Goal: Navigation & Orientation: Find specific page/section

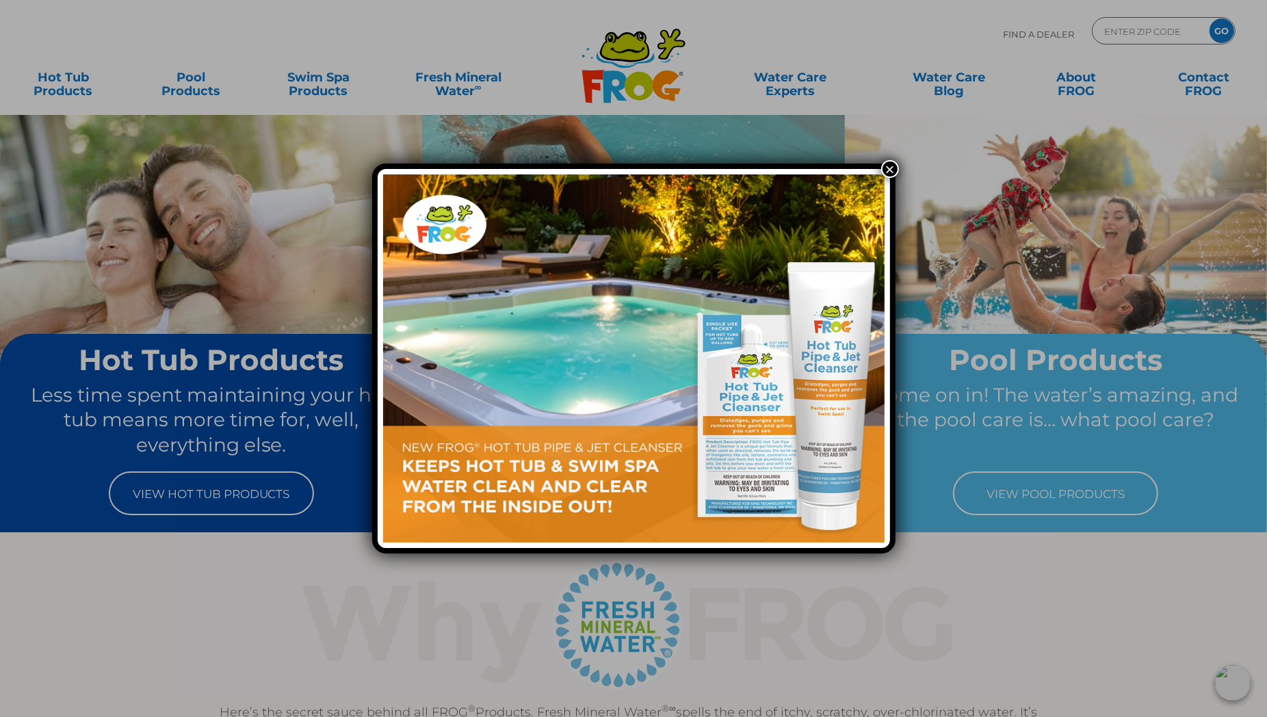
click at [569, 473] on img at bounding box center [634, 358] width 502 height 368
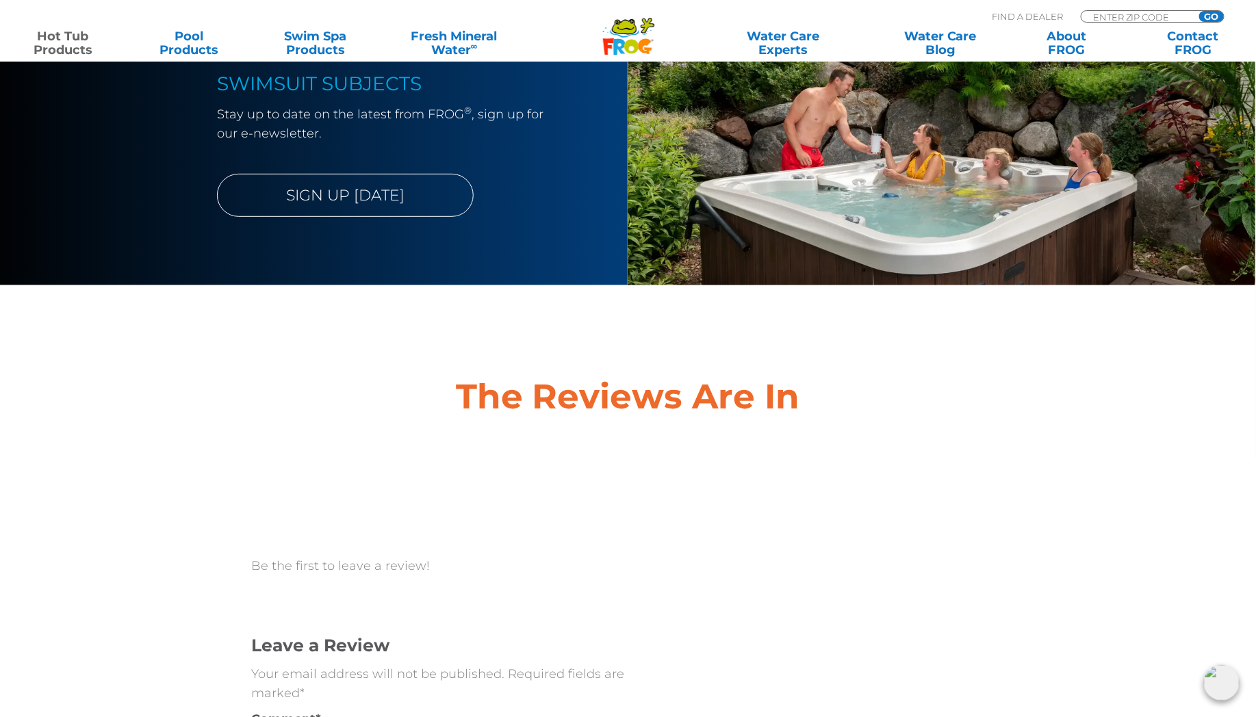
scroll to position [4713, 0]
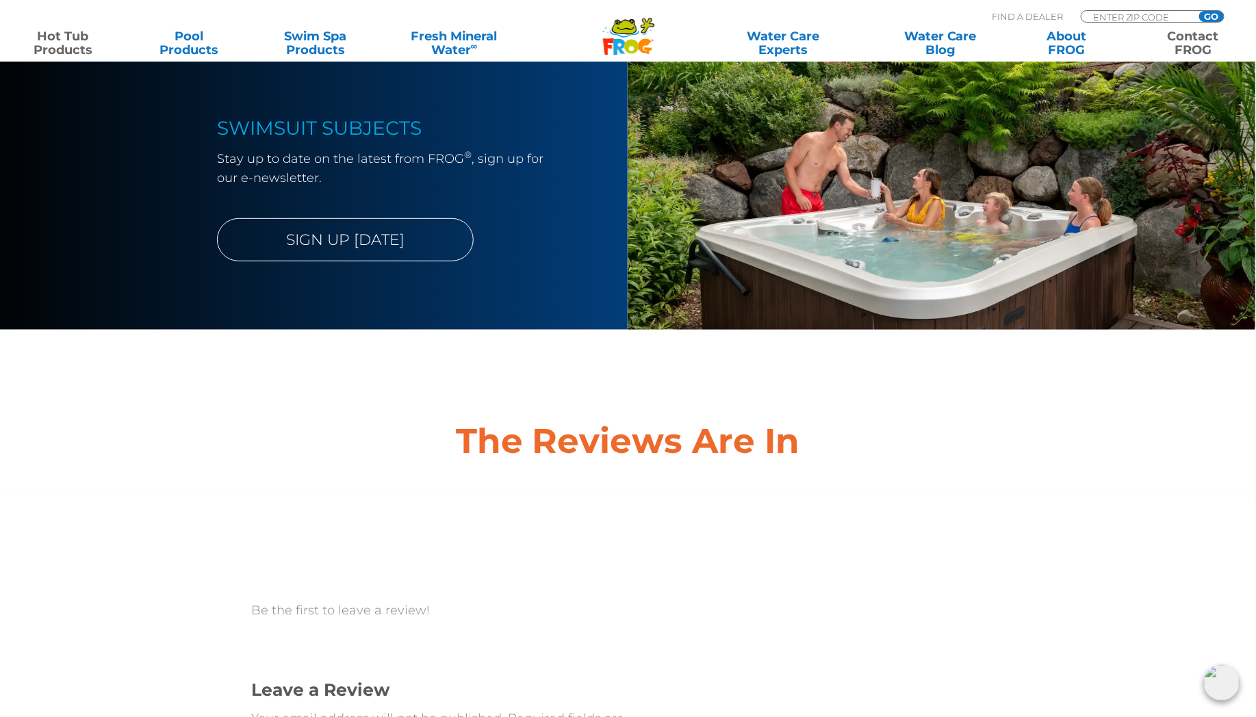
click at [1193, 36] on link "Contact FROG" at bounding box center [1192, 42] width 99 height 27
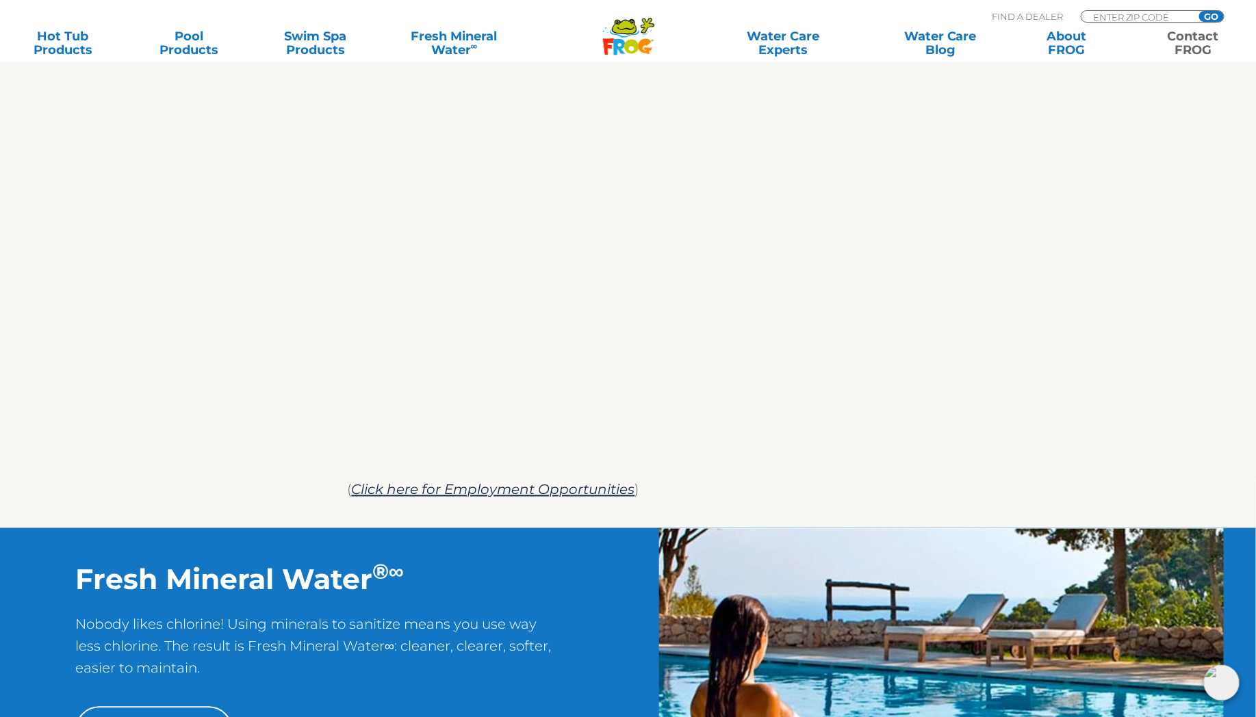
scroll to position [760, 0]
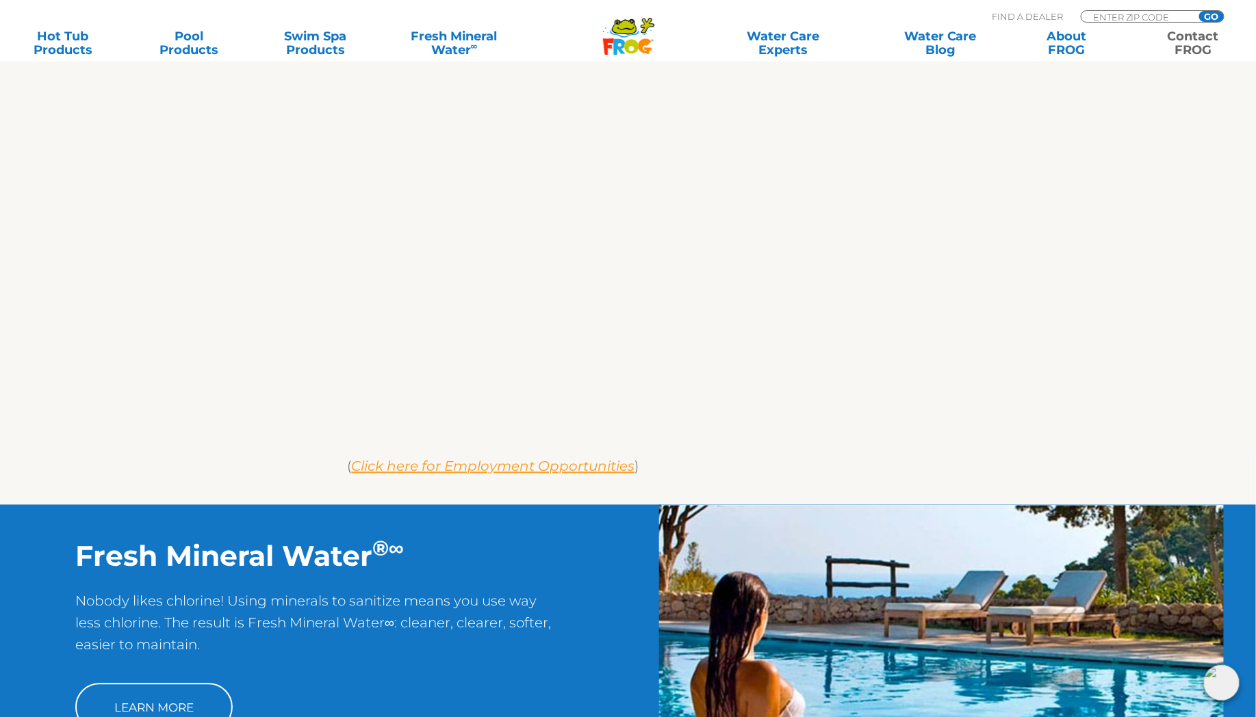
click at [579, 467] on em "Click here for Employment Opportunities" at bounding box center [493, 466] width 283 height 16
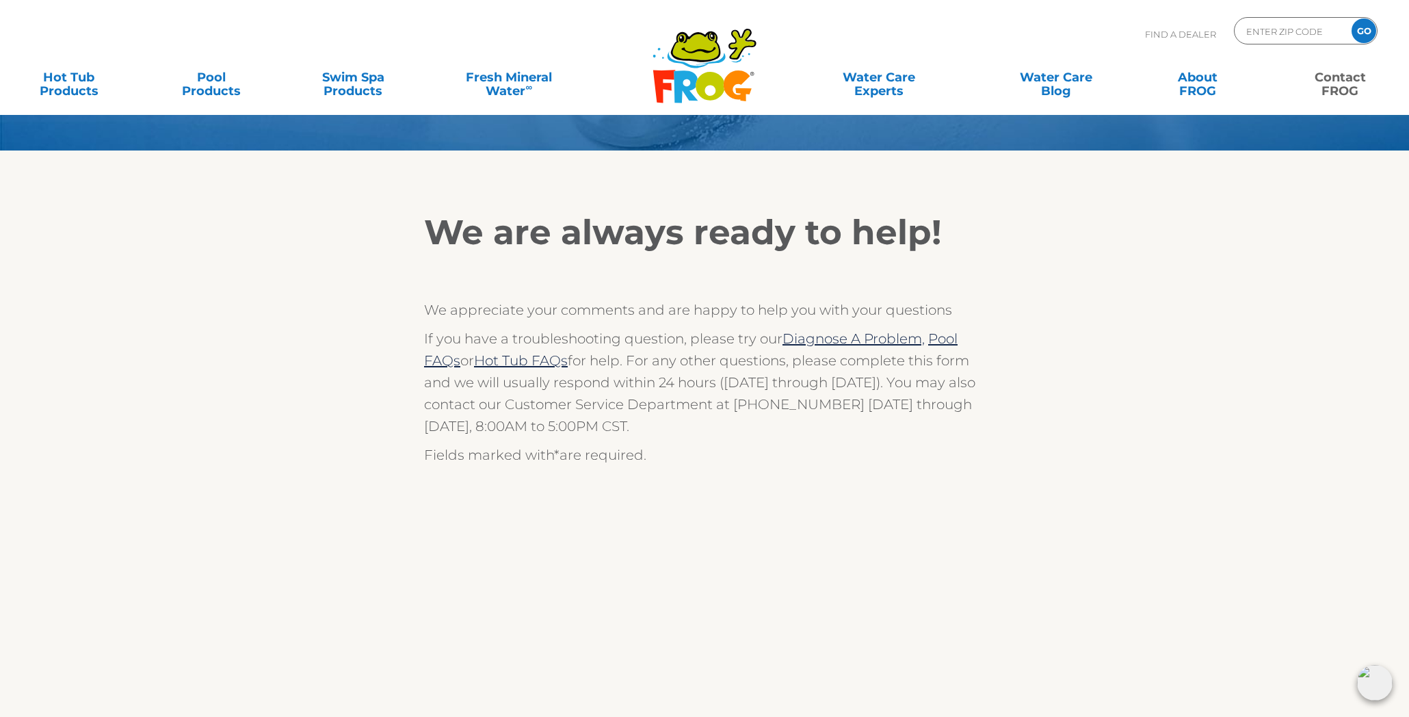
scroll to position [162, 0]
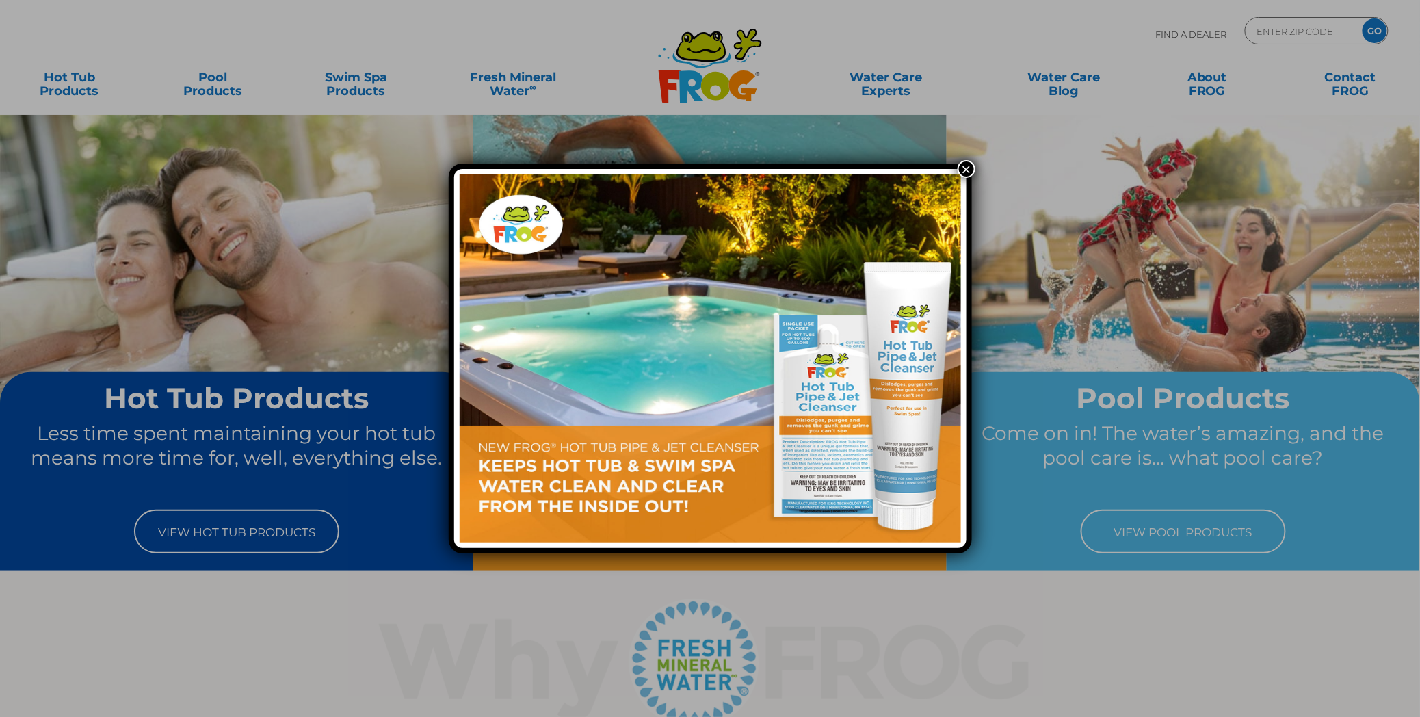
click at [956, 166] on div "×" at bounding box center [710, 359] width 523 height 390
click at [962, 167] on button "×" at bounding box center [967, 169] width 18 height 18
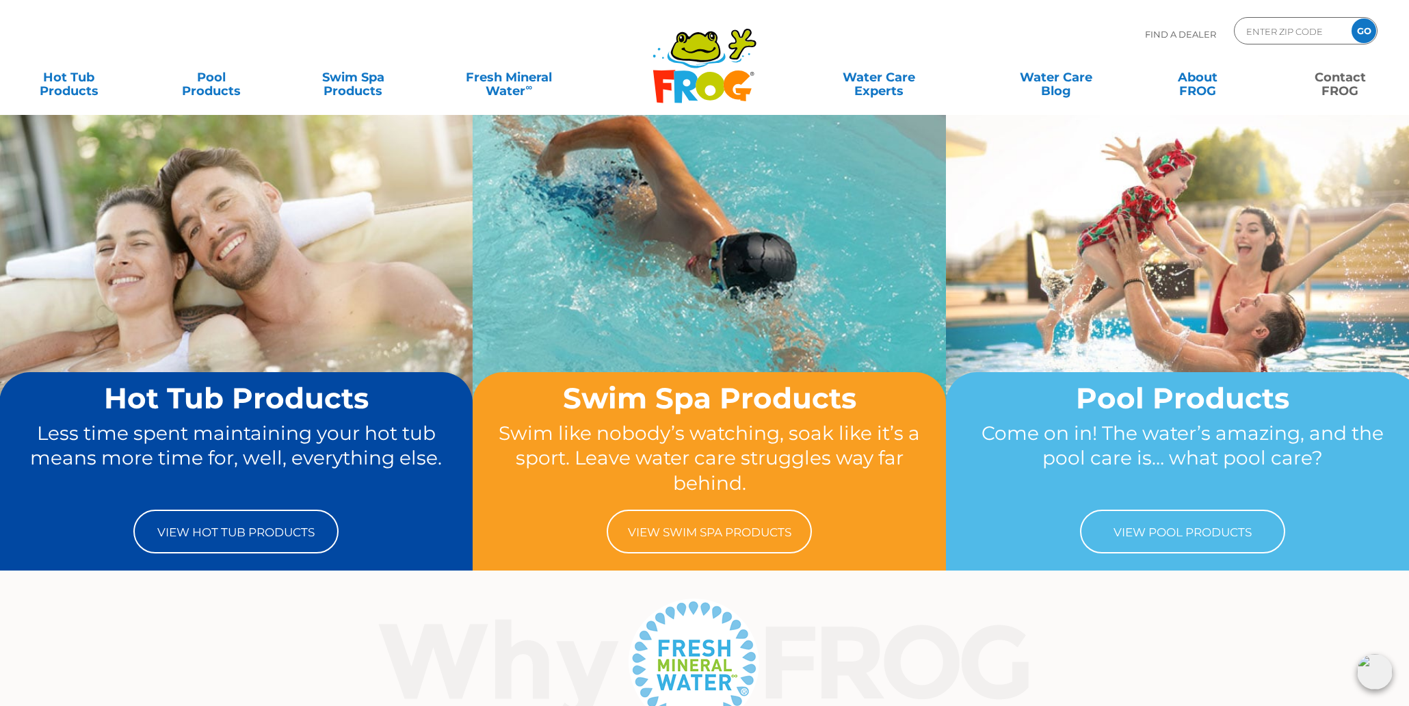
click at [1346, 83] on link "Contact FROG" at bounding box center [1340, 77] width 111 height 27
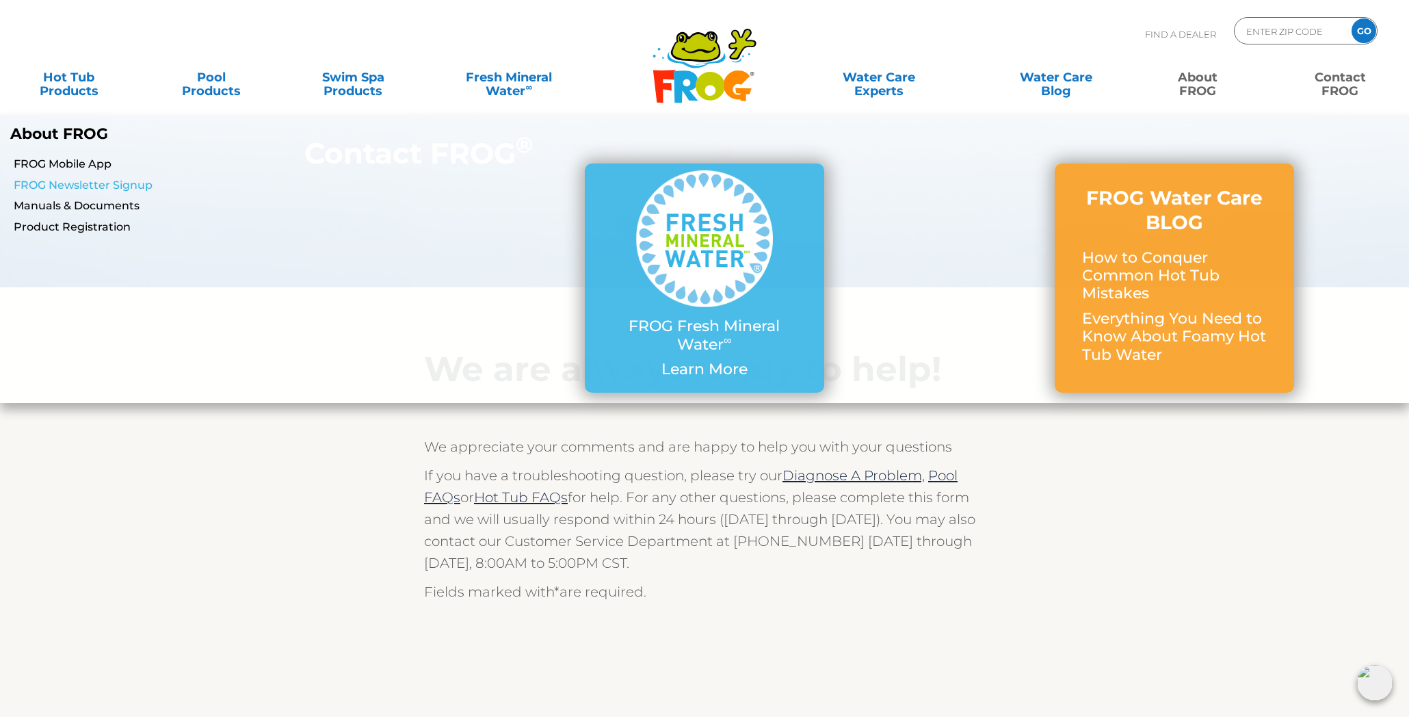
click at [119, 185] on link "FROG Newsletter Signup" at bounding box center [242, 185] width 456 height 15
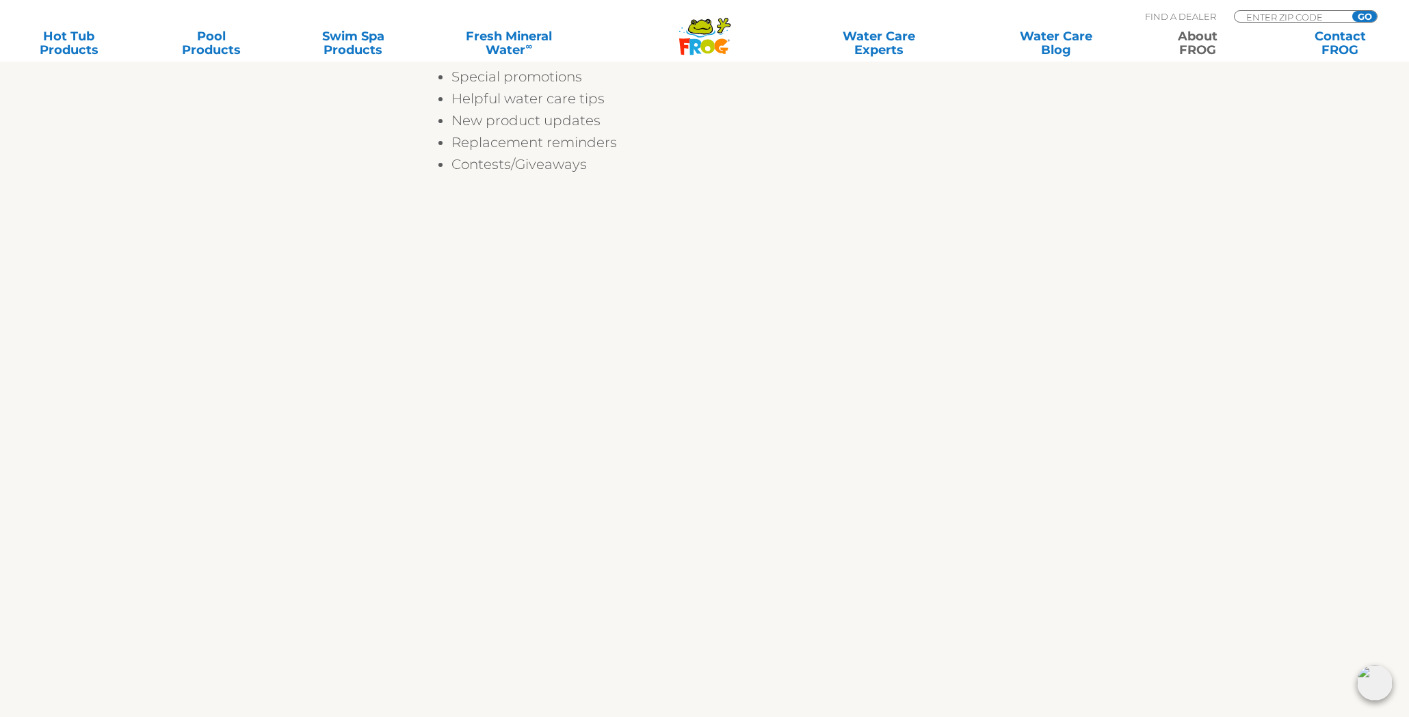
scroll to position [380, 0]
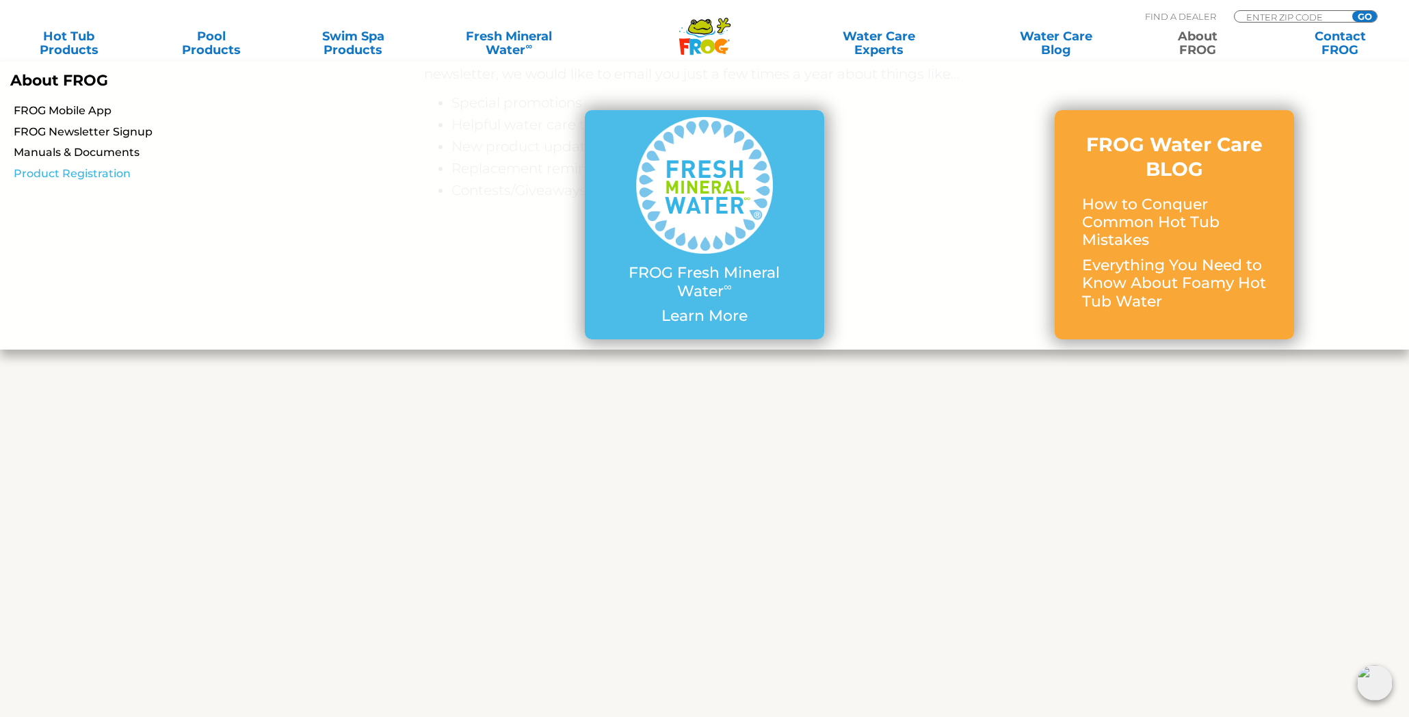
click at [83, 169] on link "Product Registration" at bounding box center [242, 173] width 456 height 15
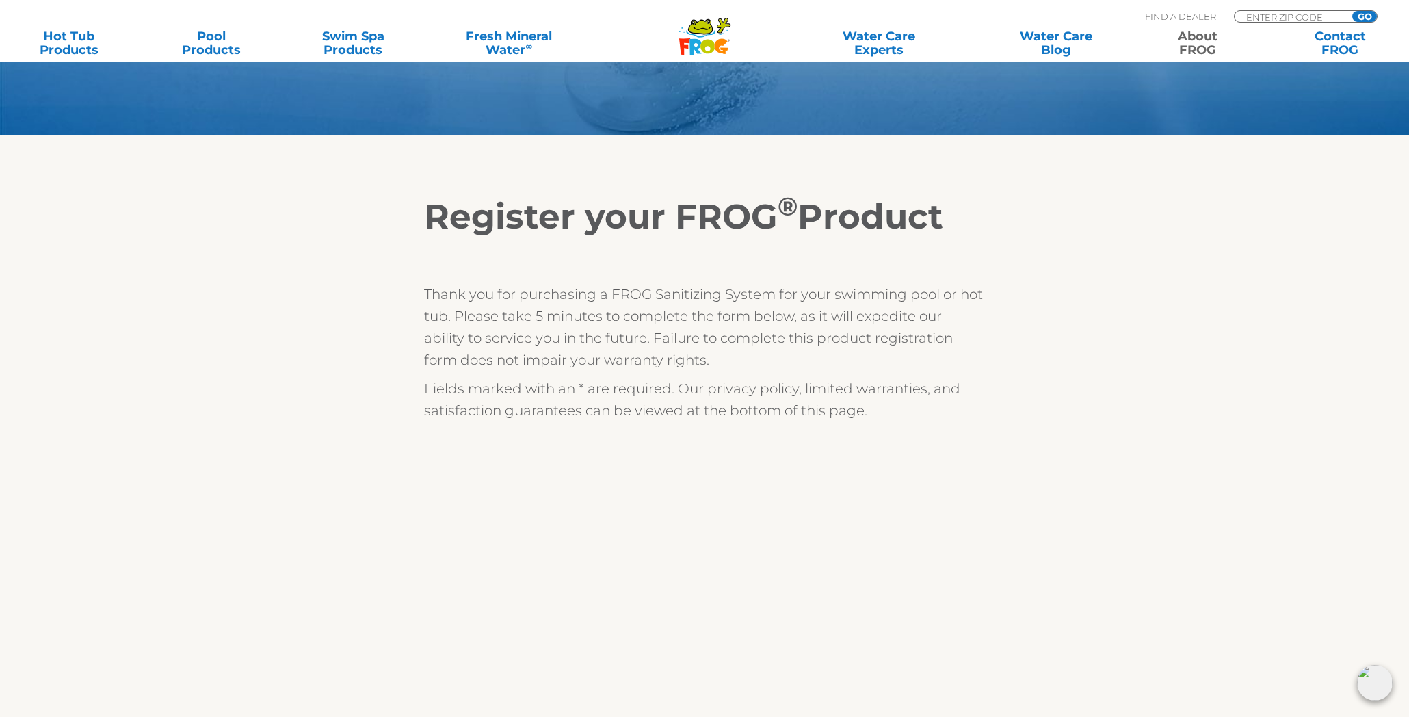
scroll to position [152, 0]
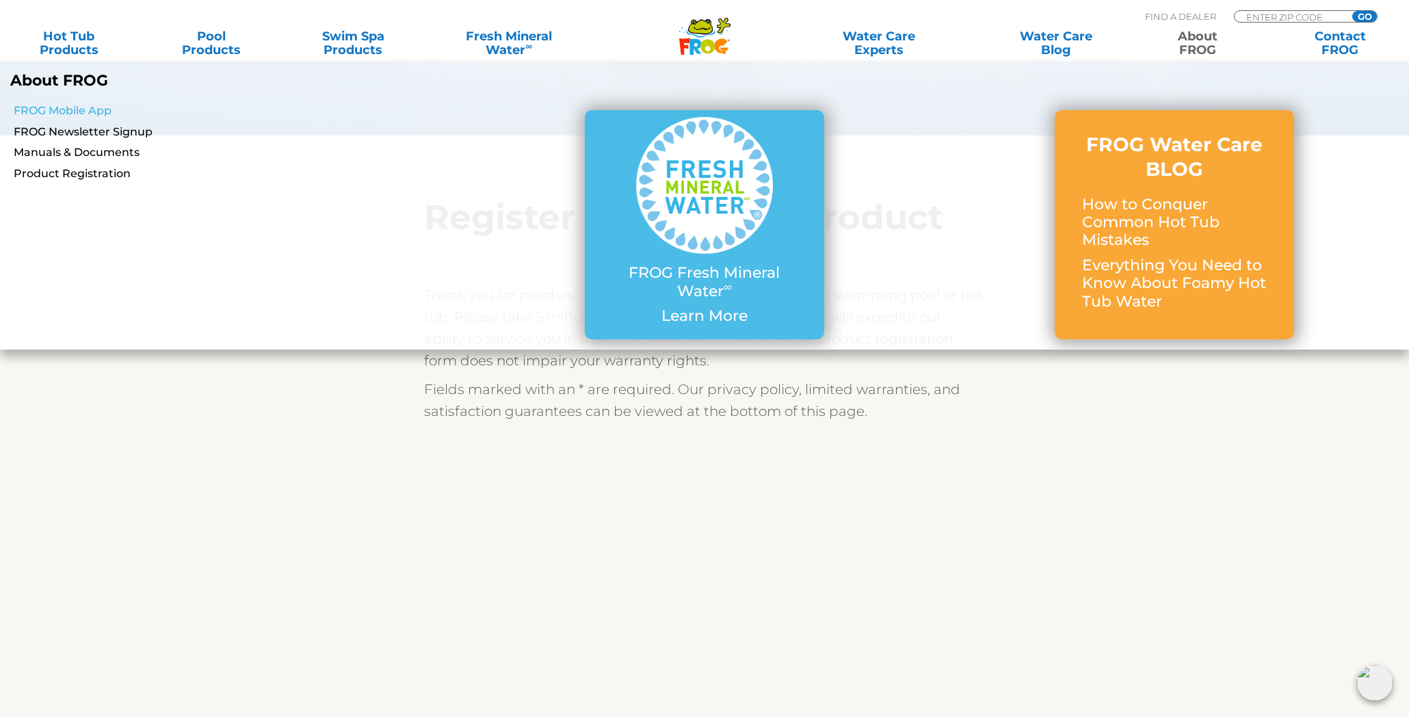
click at [75, 112] on link "FROG Mobile App" at bounding box center [242, 110] width 456 height 15
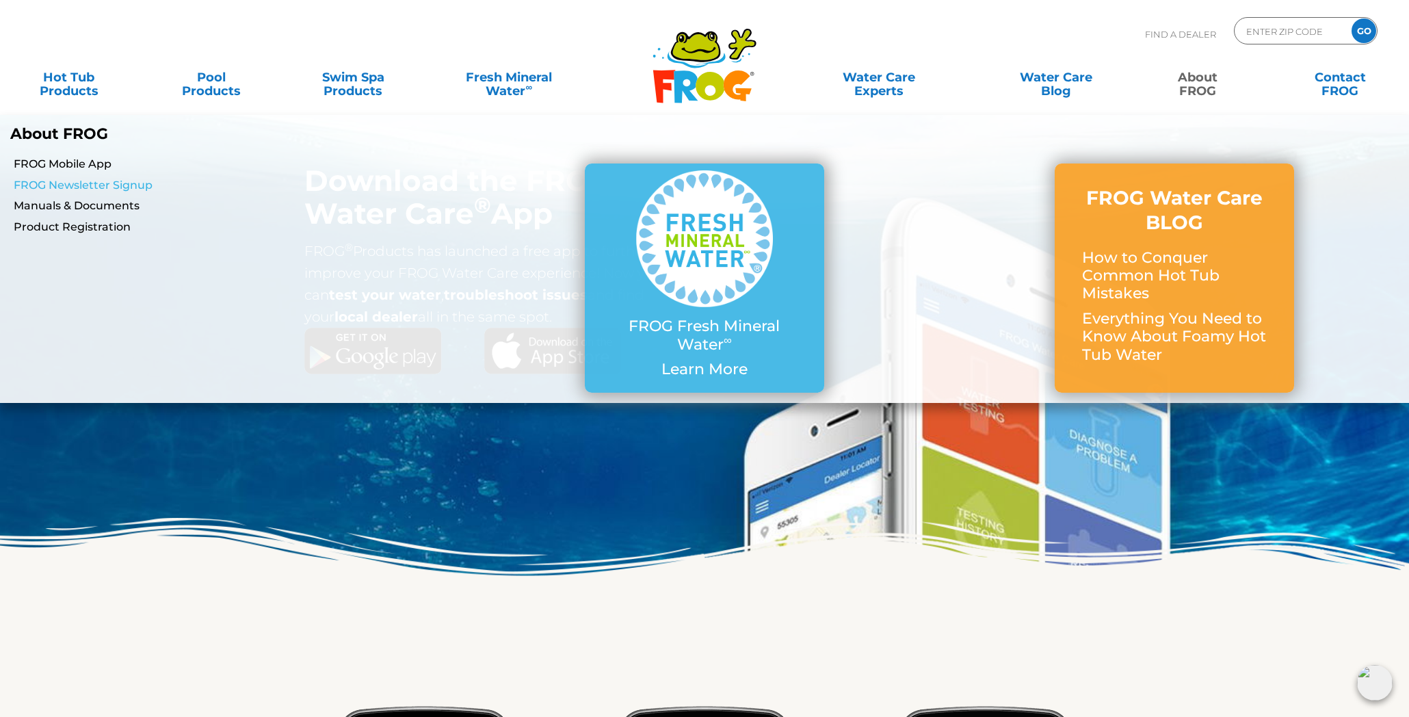
click at [92, 185] on link "FROG Newsletter Signup" at bounding box center [242, 185] width 456 height 15
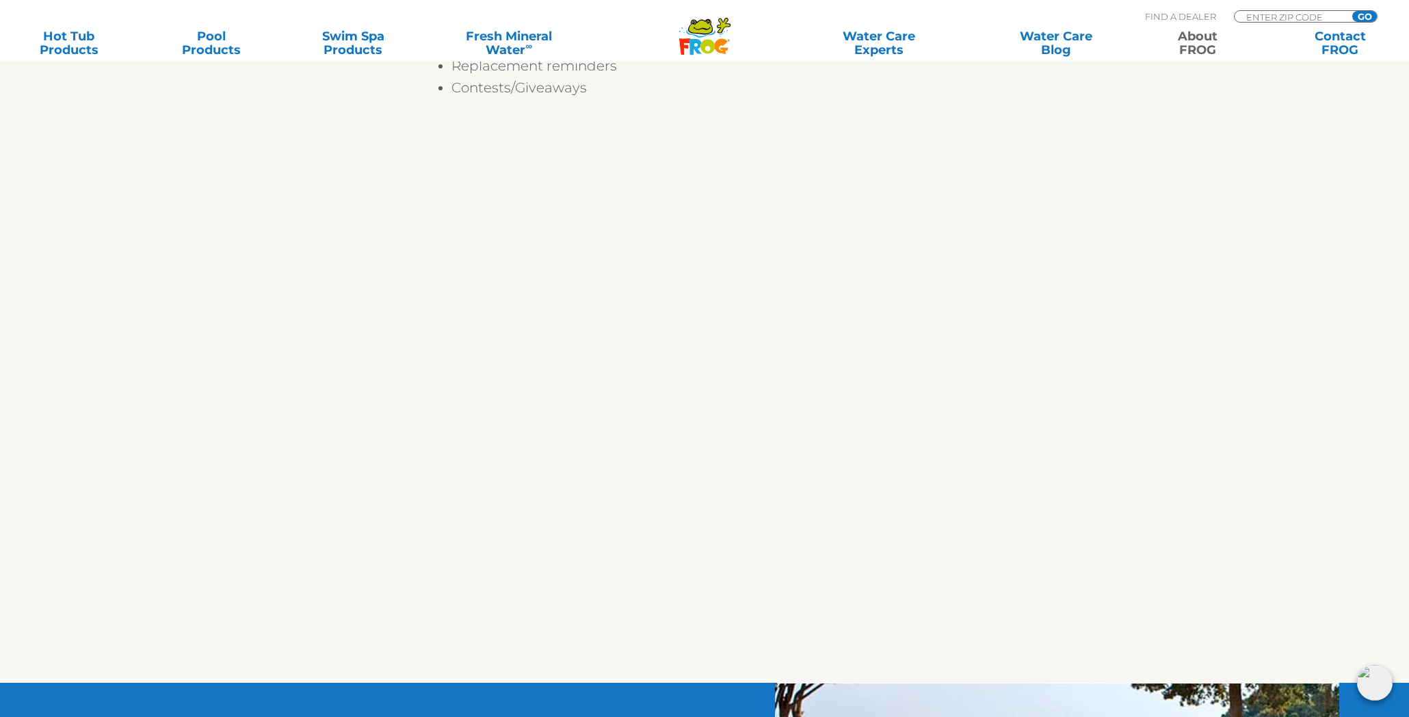
scroll to position [456, 0]
